Goal: Answer question/provide support

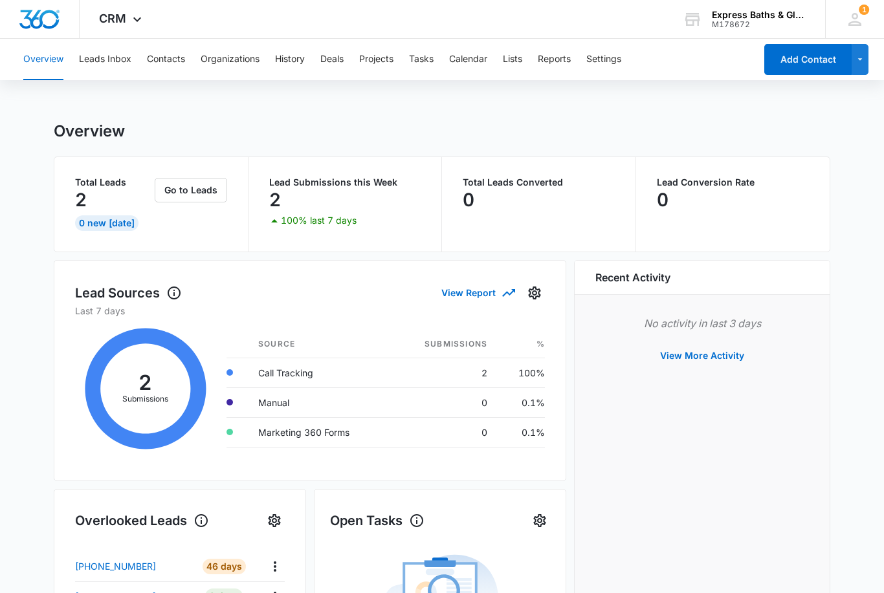
click at [117, 19] on span "CRM" at bounding box center [112, 19] width 27 height 14
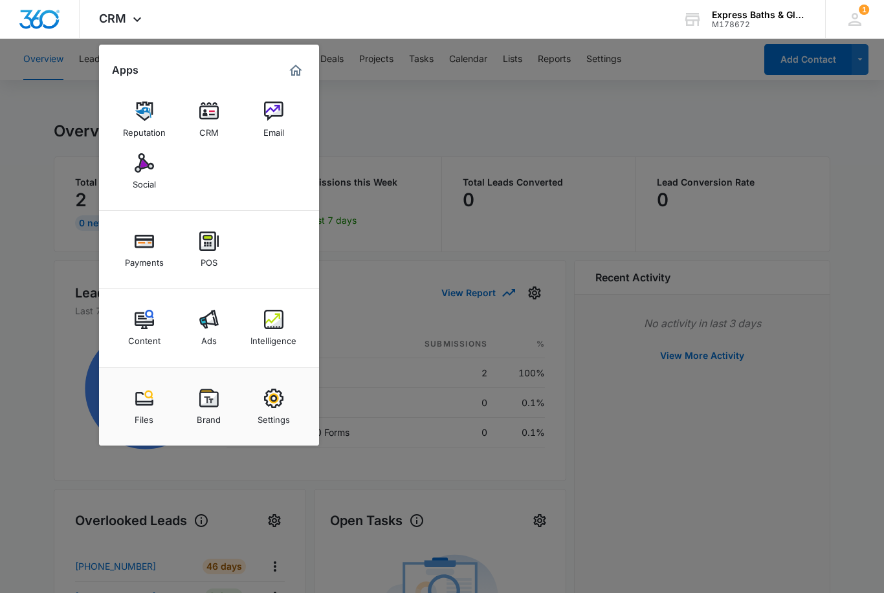
click at [278, 316] on img at bounding box center [273, 319] width 19 height 19
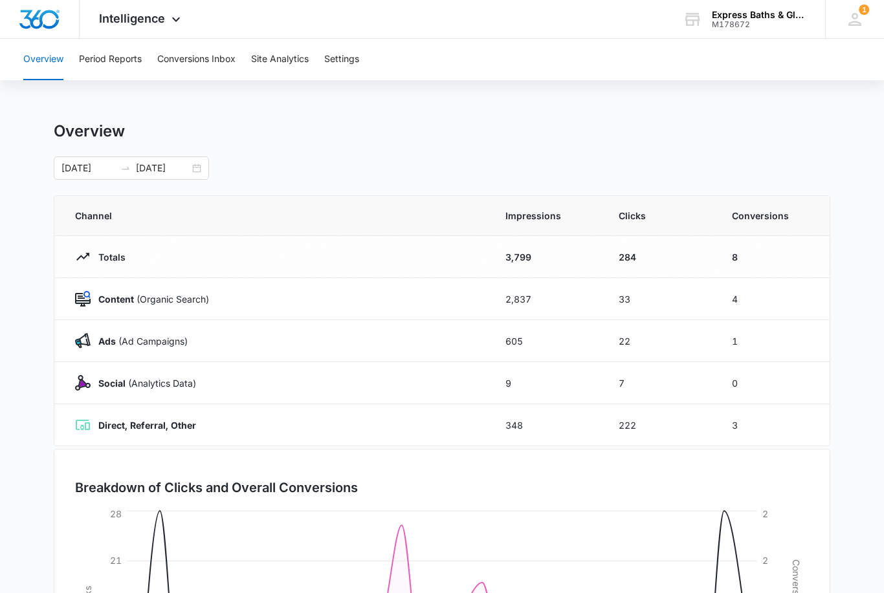
click at [213, 59] on button "Conversions Inbox" at bounding box center [196, 59] width 78 height 41
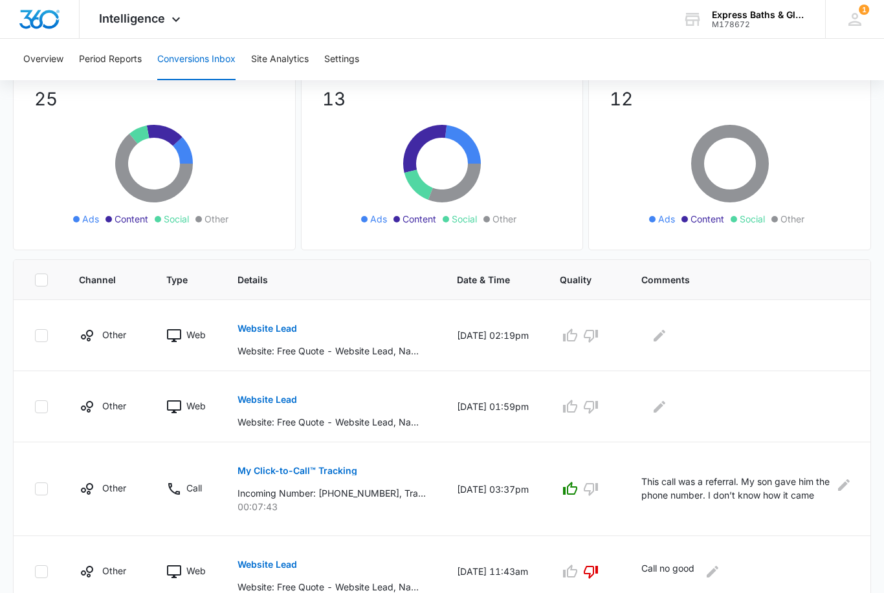
scroll to position [107, 0]
click at [267, 333] on button "Website Lead" at bounding box center [267, 328] width 60 height 31
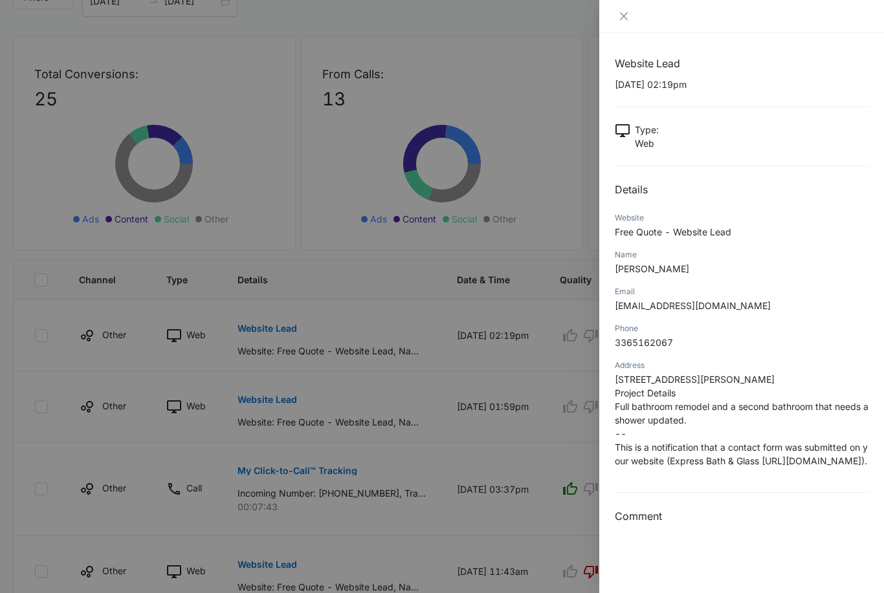
click at [662, 556] on div "Website Lead [DATE] 02:19pm Type : Web Details Website Free Quote - Website Lea…" at bounding box center [741, 313] width 285 height 560
click at [688, 524] on h3 "Comment" at bounding box center [742, 517] width 254 height 16
click at [675, 547] on div "Website Lead [DATE] 02:19pm Type : Web Details Website Free Quote - Website Lea…" at bounding box center [741, 313] width 285 height 560
click at [650, 564] on div "Website Lead [DATE] 02:19pm Type : Web Details Website Free Quote - Website Lea…" at bounding box center [741, 313] width 285 height 560
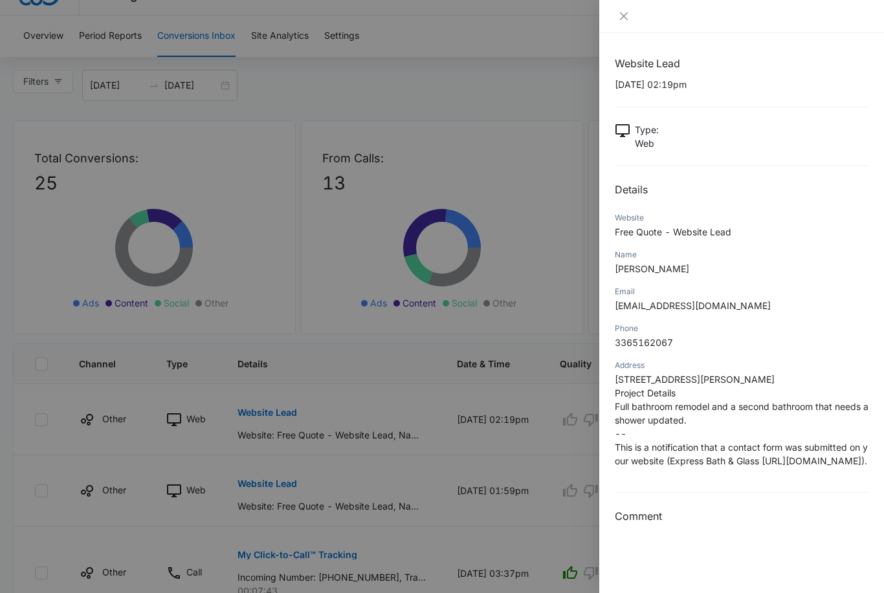
scroll to position [22, 0]
click at [695, 524] on h3 "Comment" at bounding box center [742, 517] width 254 height 16
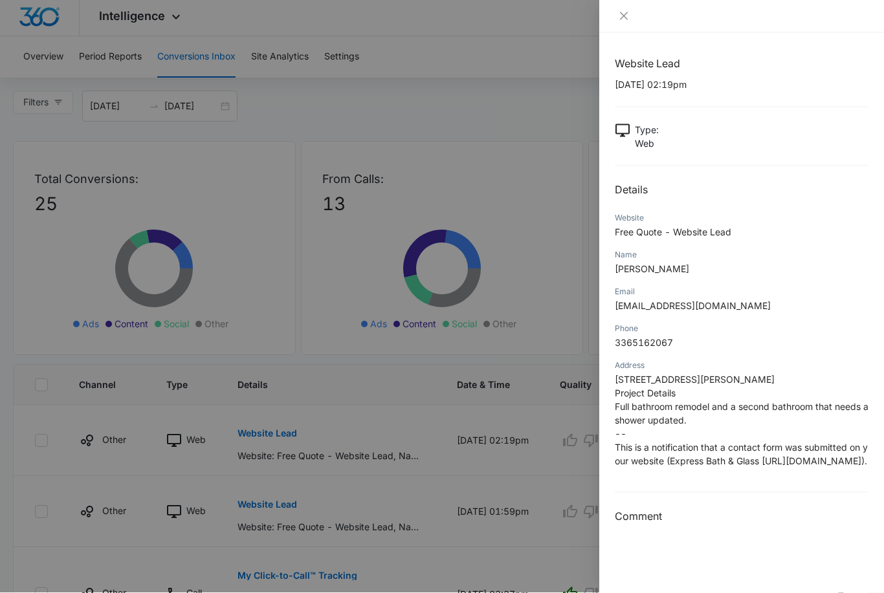
scroll to position [0, 0]
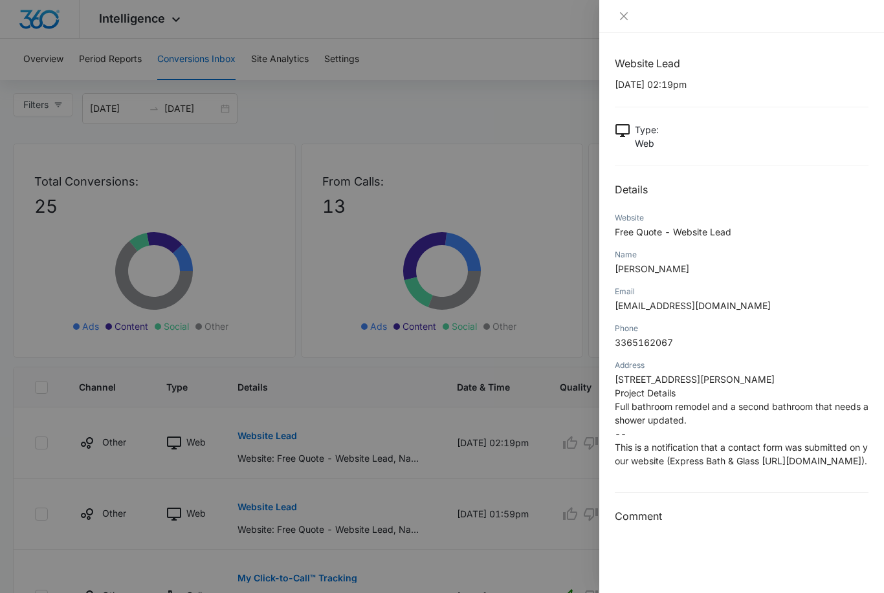
click at [794, 468] on p "[STREET_ADDRESS][PERSON_NAME] Project Details Full bathroom remodel and a secon…" at bounding box center [742, 420] width 254 height 95
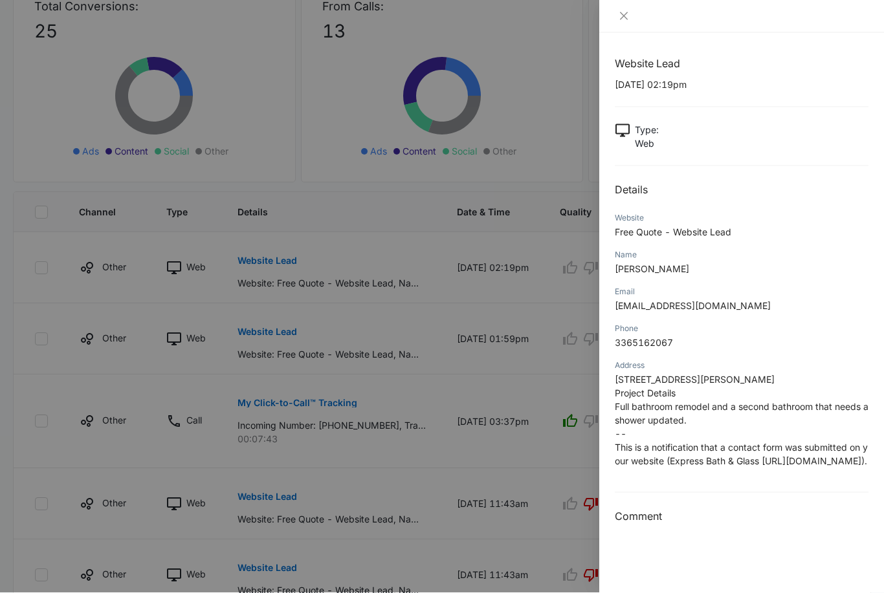
scroll to position [176, 0]
click at [631, 13] on button "Close" at bounding box center [624, 16] width 18 height 12
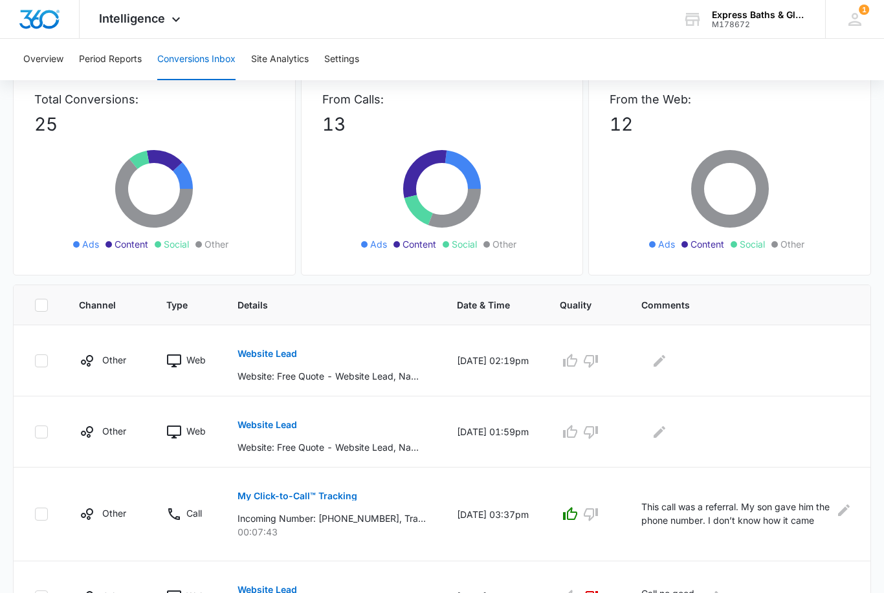
scroll to position [78, 0]
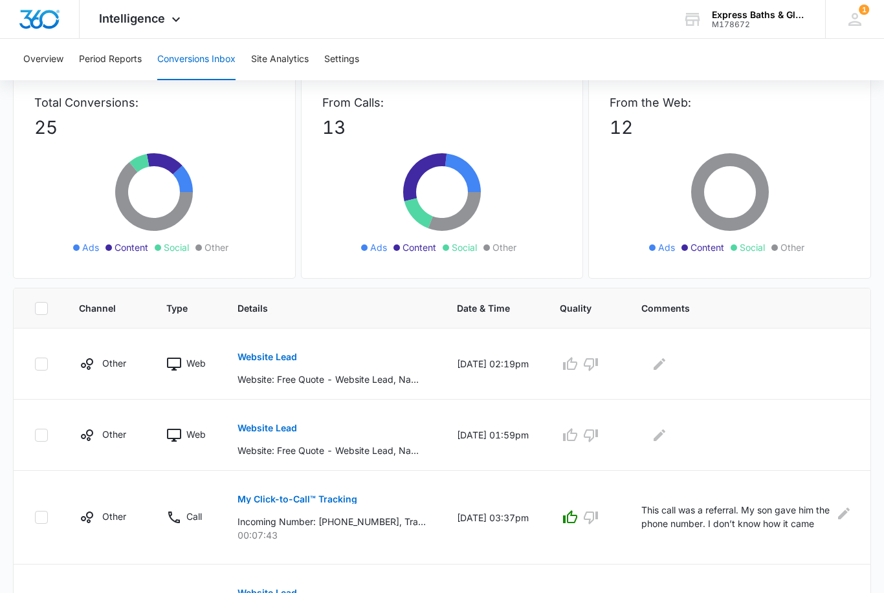
click at [591, 363] on icon "button" at bounding box center [591, 365] width 16 height 16
click at [658, 363] on icon "Edit Comments" at bounding box center [659, 364] width 12 height 12
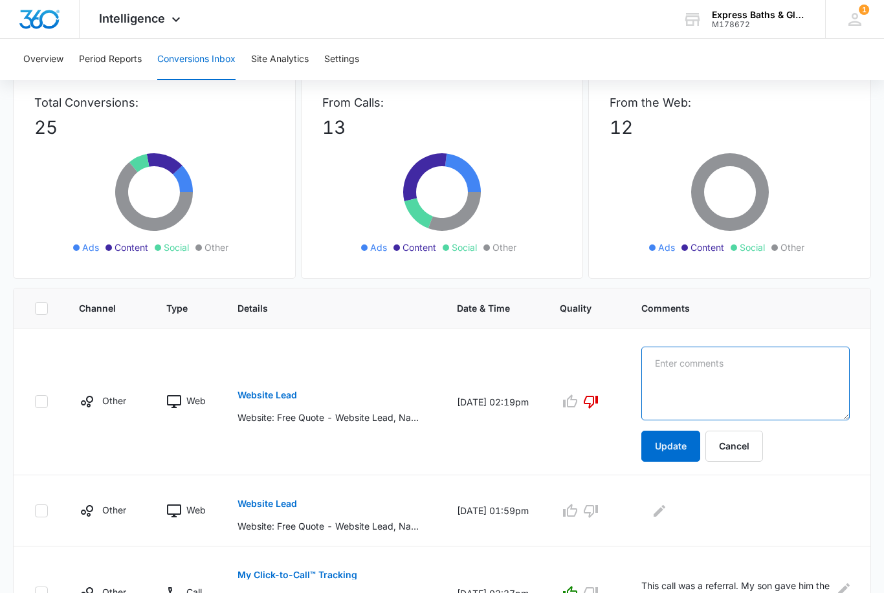
click at [680, 377] on textarea at bounding box center [745, 384] width 208 height 74
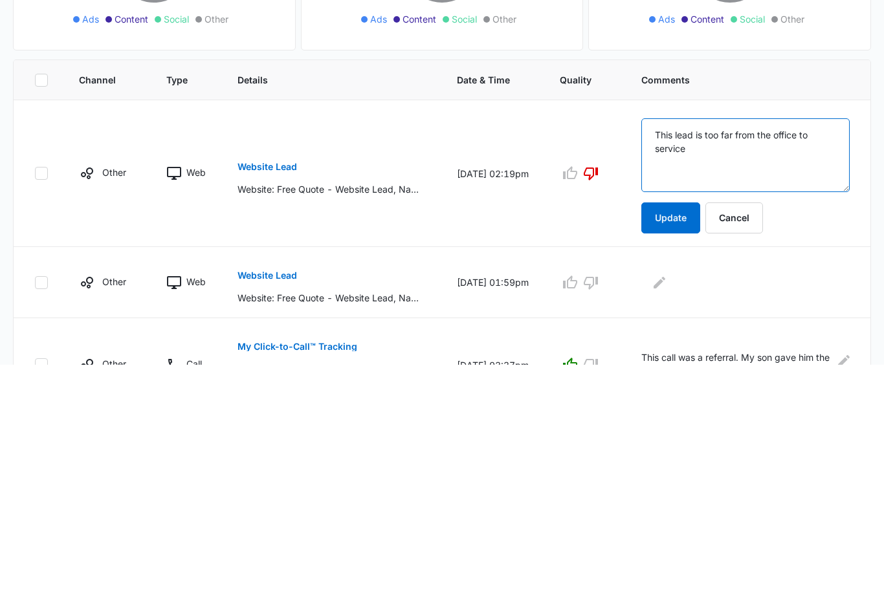
type textarea "This lead is too far from the office to service"
click at [664, 432] on button "Update" at bounding box center [670, 447] width 59 height 31
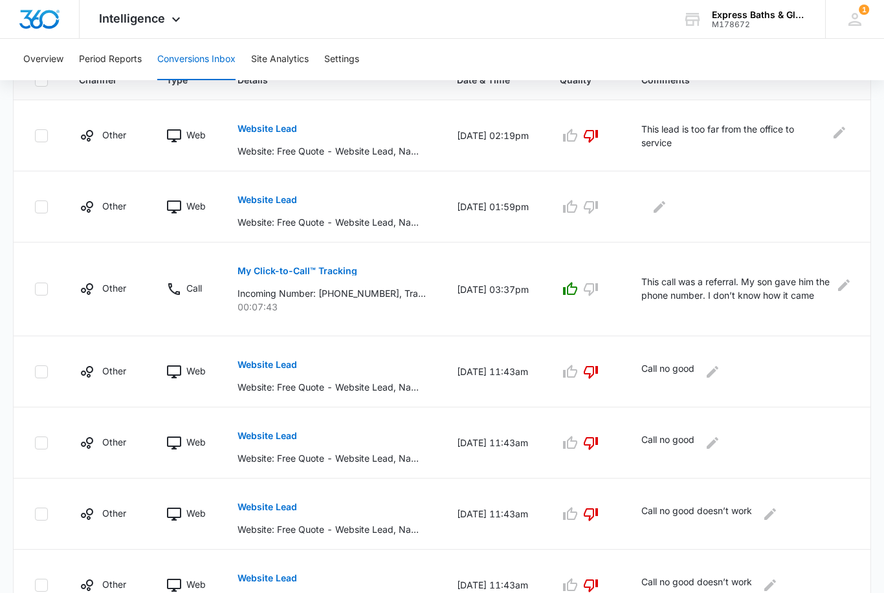
click at [270, 205] on button "Website Lead" at bounding box center [267, 199] width 60 height 31
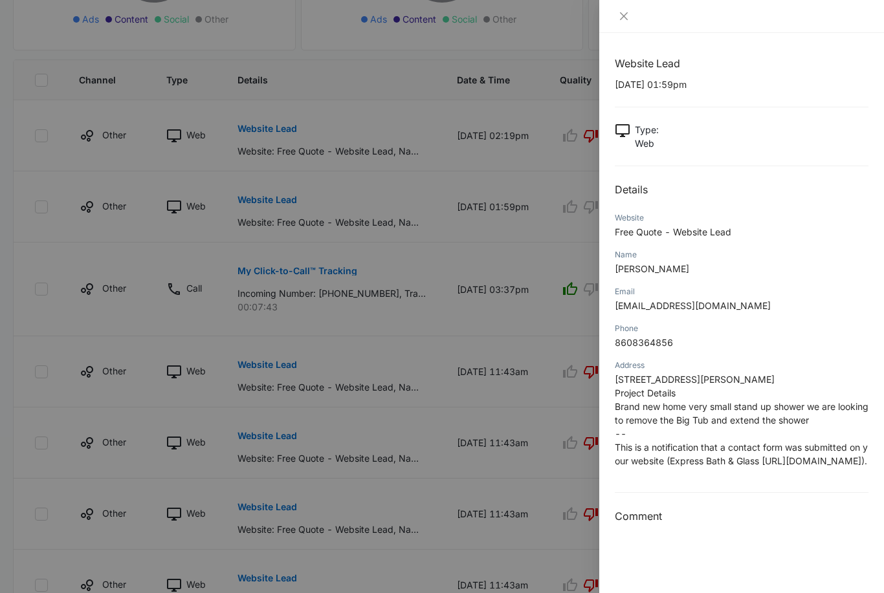
click at [627, 11] on icon "close" at bounding box center [623, 16] width 10 height 10
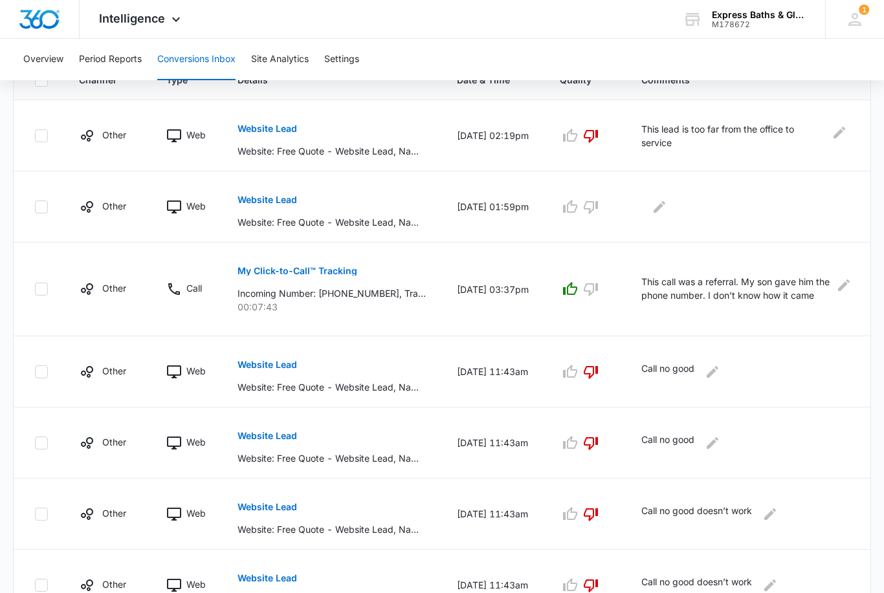
click at [587, 213] on icon "button" at bounding box center [591, 207] width 16 height 16
click at [662, 212] on icon "Edit Comments" at bounding box center [659, 207] width 16 height 16
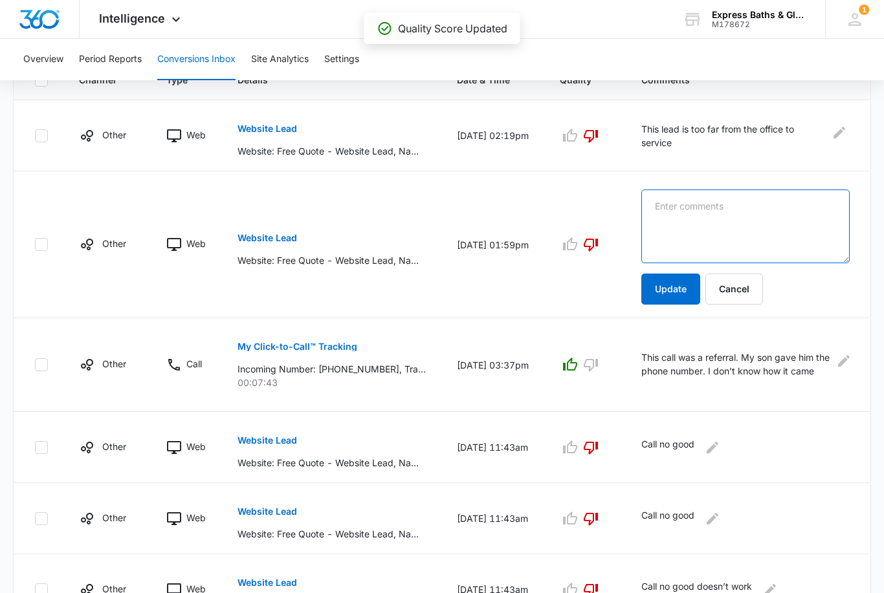
click at [675, 225] on textarea at bounding box center [745, 227] width 208 height 74
type textarea "The contact information provided here does not work properly"
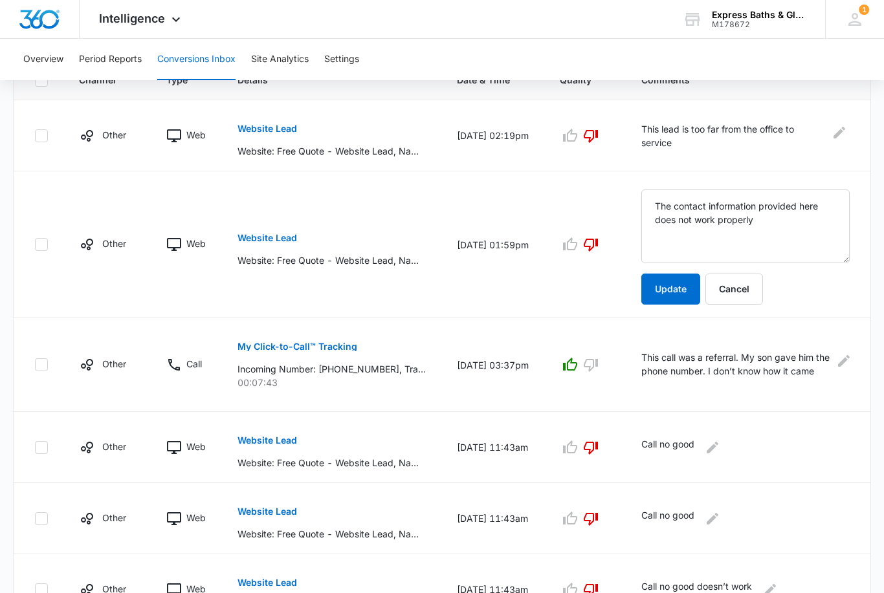
click at [669, 290] on button "Update" at bounding box center [670, 289] width 59 height 31
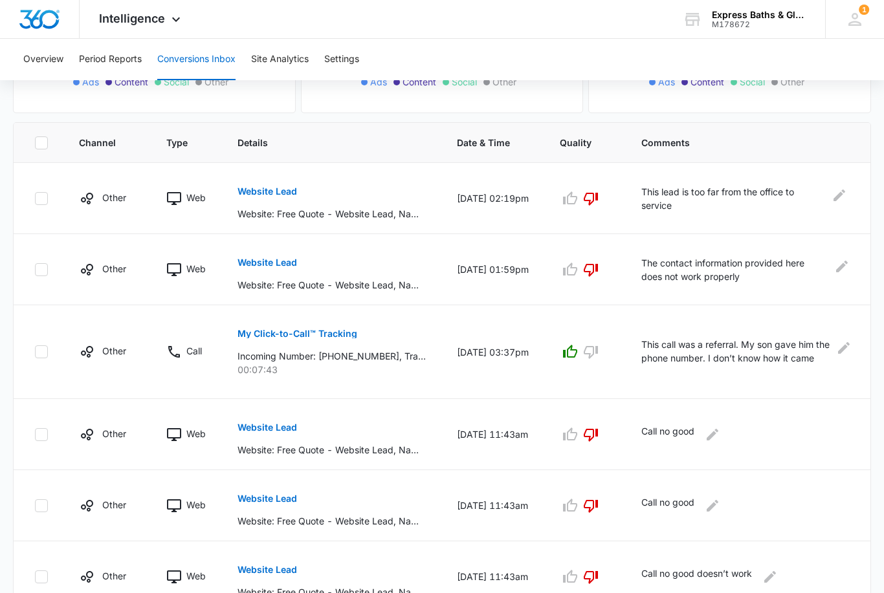
scroll to position [0, 0]
